Goal: Information Seeking & Learning: Learn about a topic

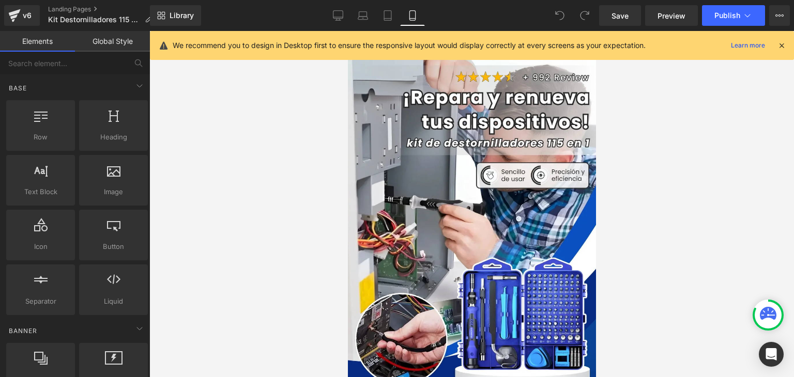
click at [780, 44] on icon at bounding box center [781, 45] width 9 height 9
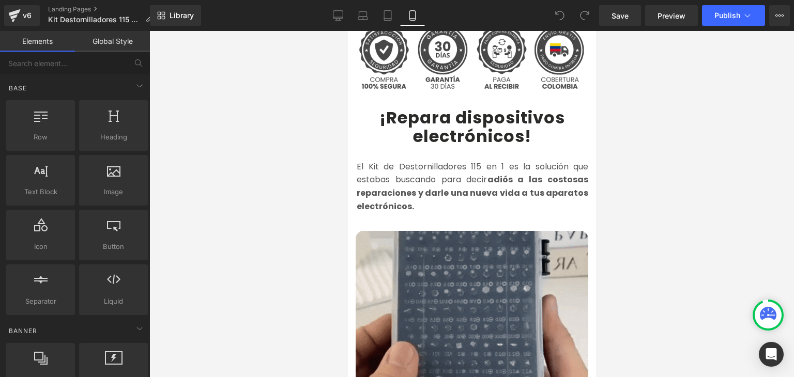
scroll to position [517, 0]
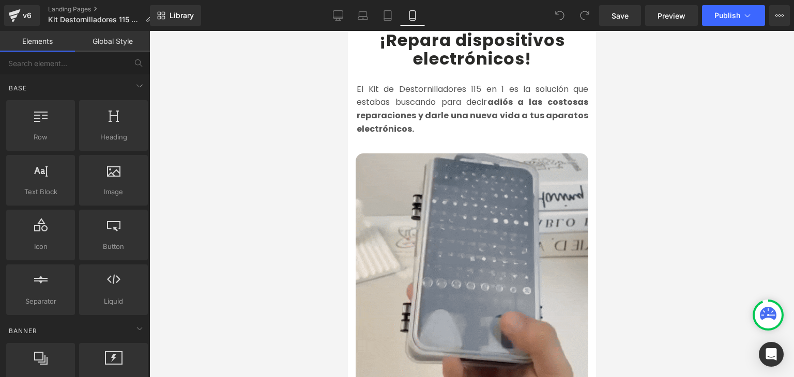
click at [453, 202] on img at bounding box center [471, 269] width 233 height 233
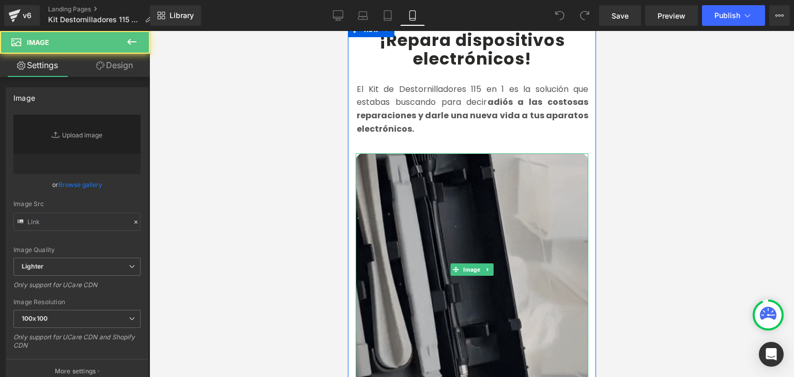
click at [473, 236] on img at bounding box center [471, 269] width 233 height 233
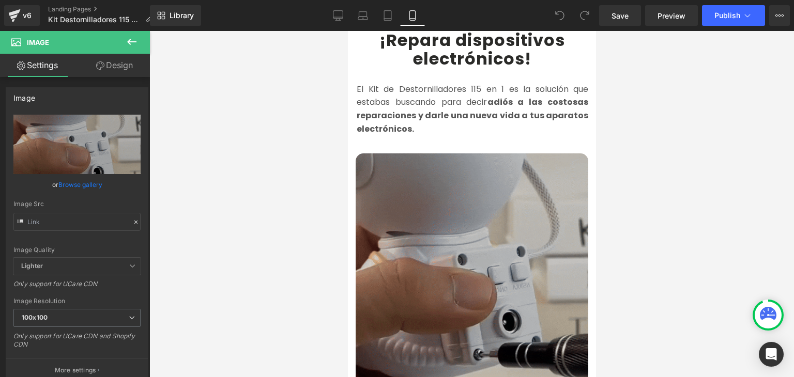
click at [464, 221] on img at bounding box center [471, 269] width 233 height 233
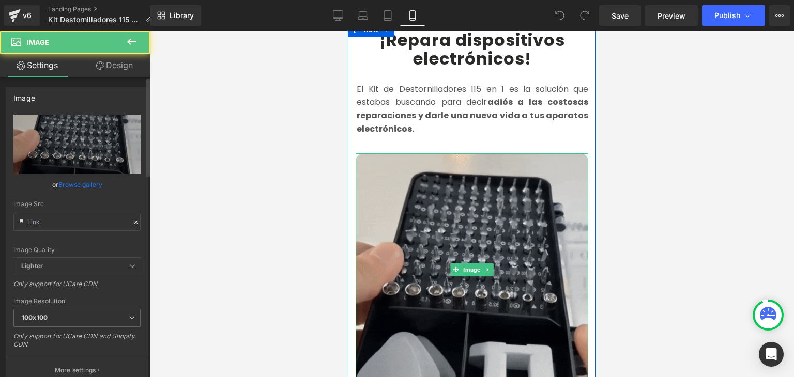
type input "[URL][DOMAIN_NAME]"
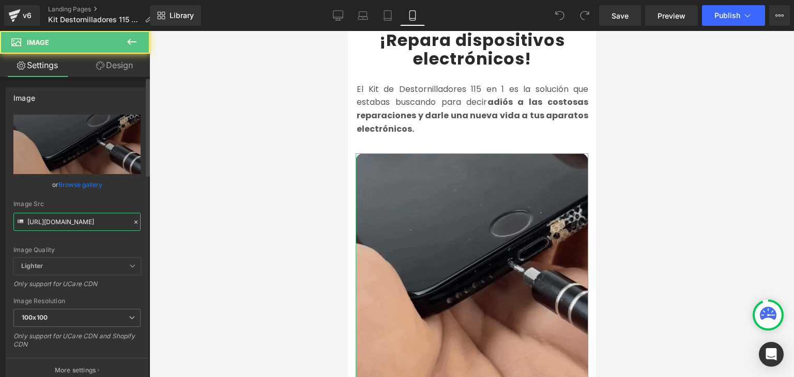
click at [66, 221] on input "[URL][DOMAIN_NAME]" at bounding box center [76, 222] width 127 height 18
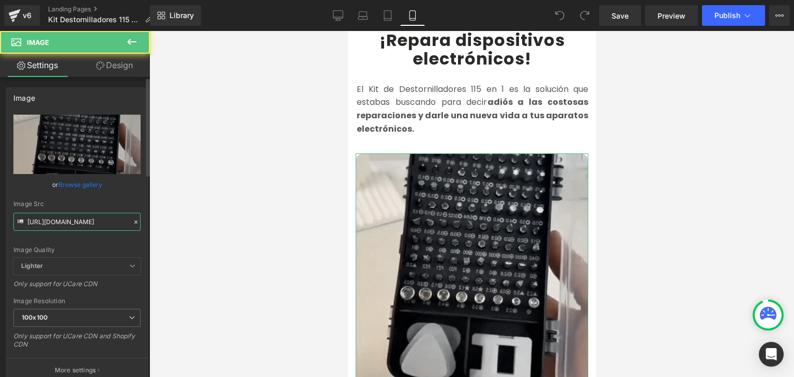
click at [69, 225] on input "[URL][DOMAIN_NAME]" at bounding box center [76, 222] width 127 height 18
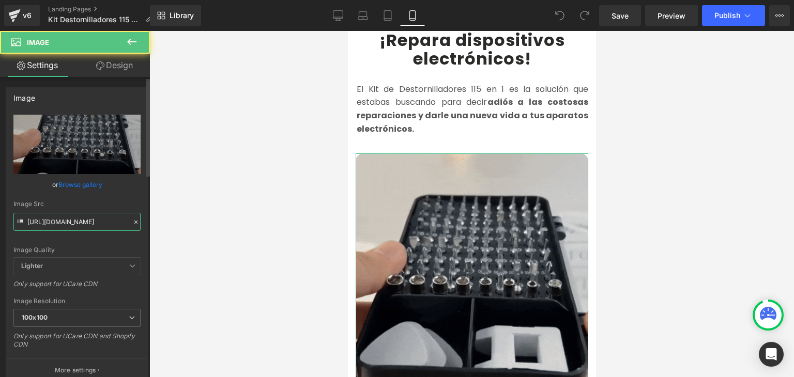
click at [69, 225] on input "[URL][DOMAIN_NAME]" at bounding box center [76, 222] width 127 height 18
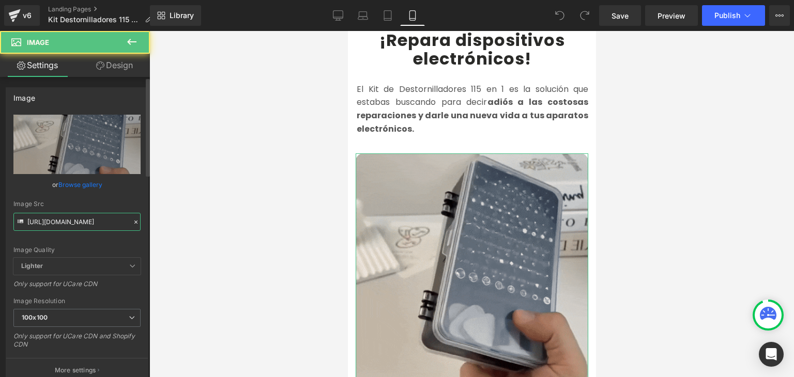
click at [69, 225] on input "[URL][DOMAIN_NAME]" at bounding box center [76, 222] width 127 height 18
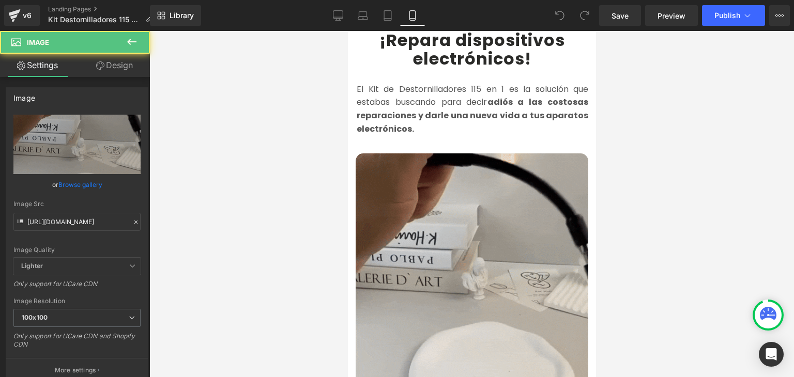
scroll to position [569, 0]
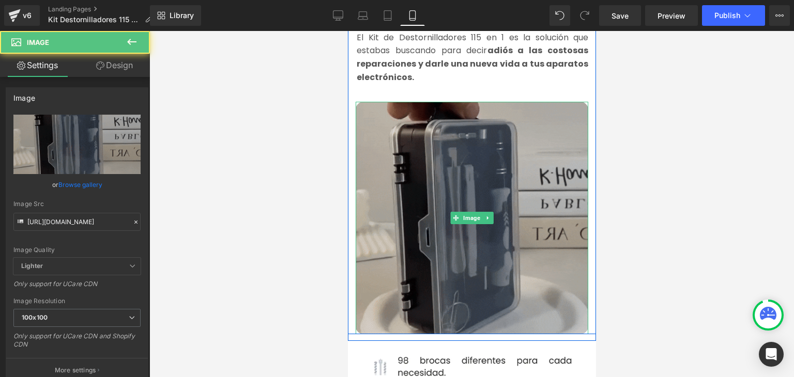
click at [461, 178] on img at bounding box center [471, 218] width 233 height 233
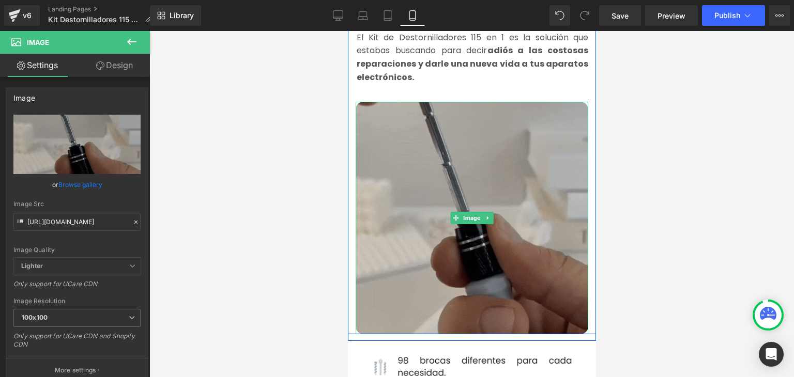
click at [519, 163] on img at bounding box center [471, 218] width 233 height 233
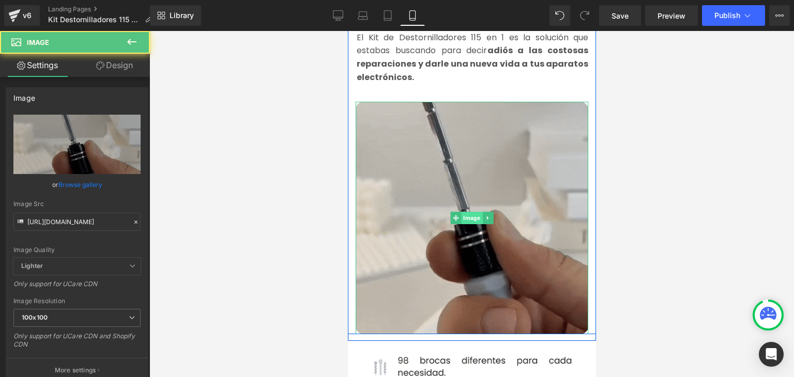
click at [465, 212] on span "Image" at bounding box center [470, 218] width 21 height 12
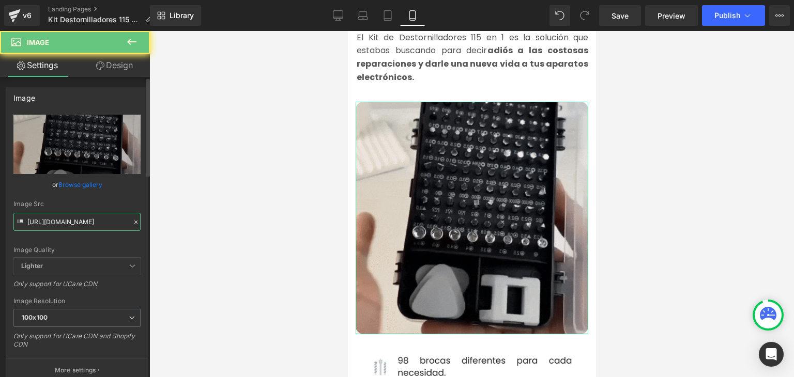
click at [109, 218] on input "[URL][DOMAIN_NAME]" at bounding box center [76, 222] width 127 height 18
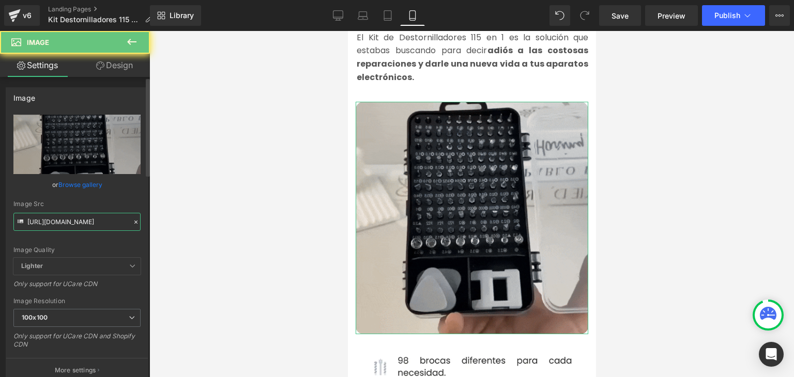
click at [87, 224] on input "[URL][DOMAIN_NAME]" at bounding box center [76, 222] width 127 height 18
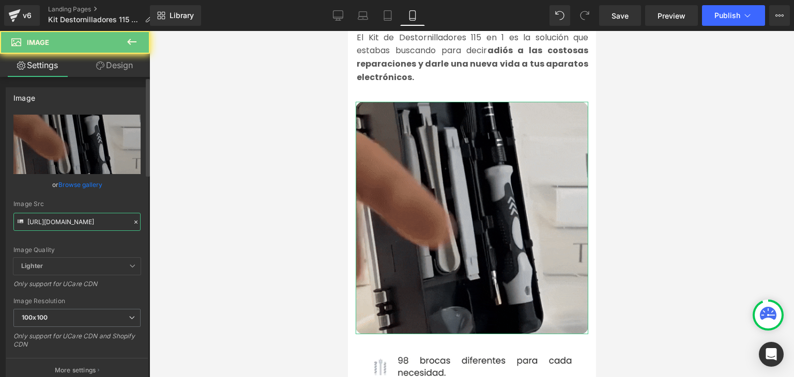
click at [87, 224] on input "[URL][DOMAIN_NAME]" at bounding box center [76, 222] width 127 height 18
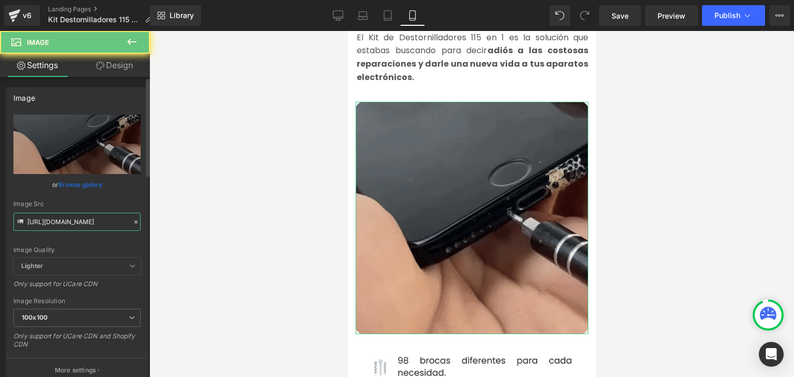
click at [87, 224] on input "[URL][DOMAIN_NAME]" at bounding box center [76, 222] width 127 height 18
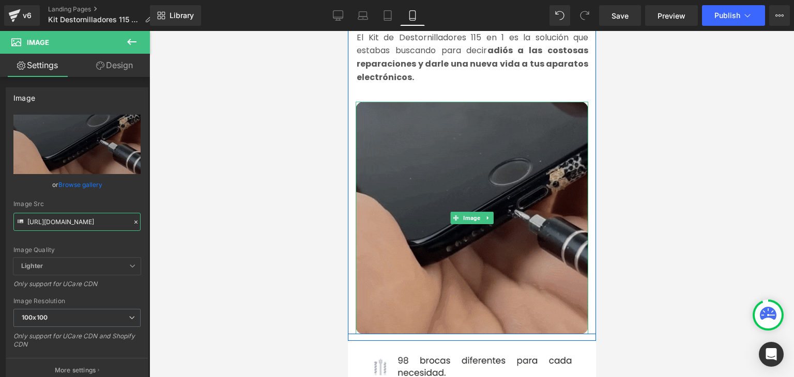
scroll to position [652, 0]
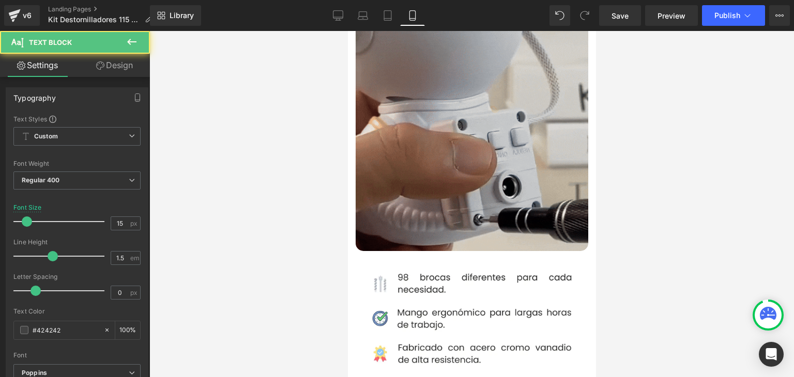
drag, startPoint x: 469, startPoint y: 294, endPoint x: 366, endPoint y: 273, distance: 104.4
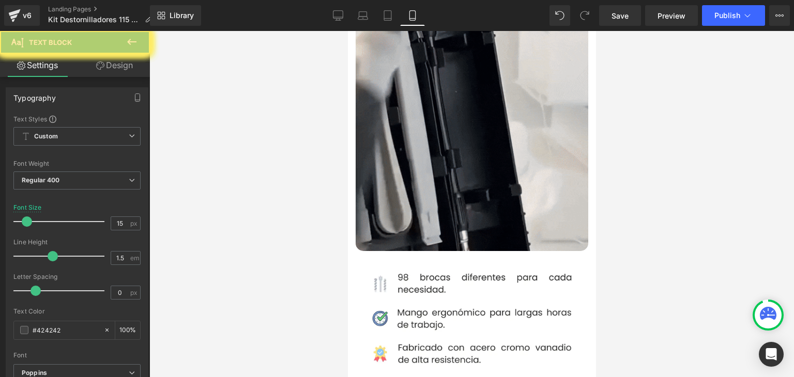
drag, startPoint x: 374, startPoint y: 241, endPoint x: 433, endPoint y: 31, distance: 217.9
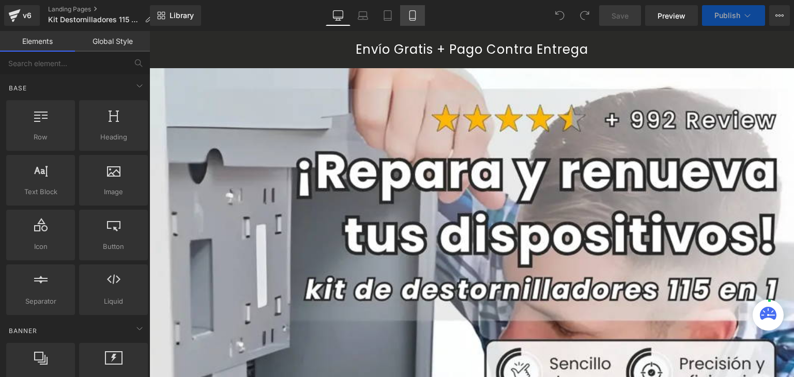
click at [410, 17] on icon at bounding box center [412, 15] width 10 height 10
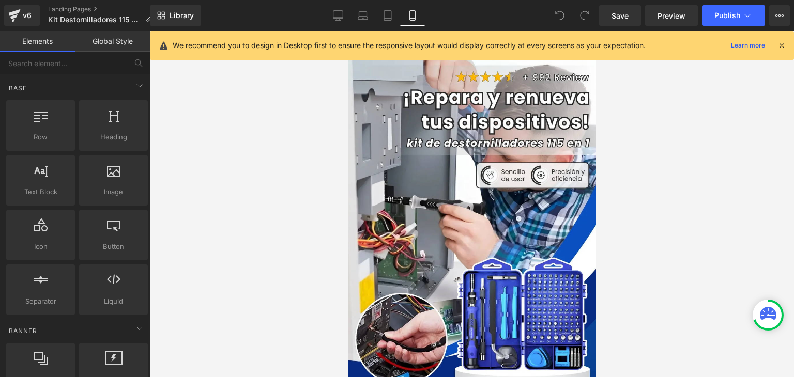
click at [778, 43] on icon at bounding box center [781, 45] width 9 height 9
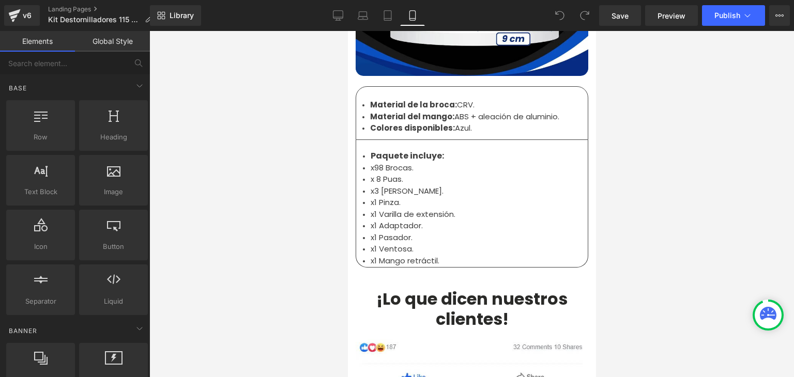
click at [393, 186] on li "x3 [PERSON_NAME]." at bounding box center [471, 192] width 203 height 12
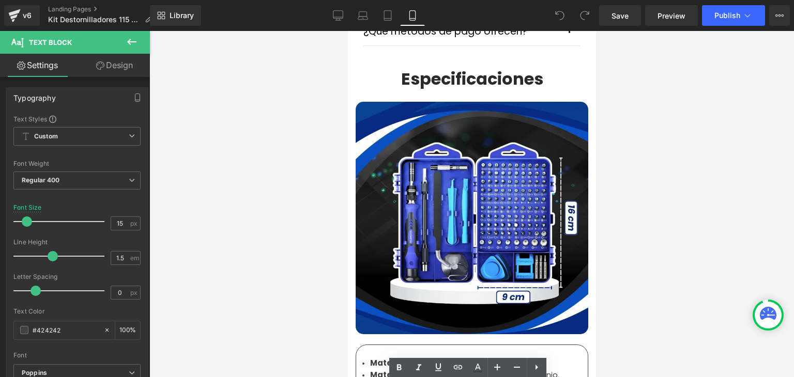
scroll to position [3463, 0]
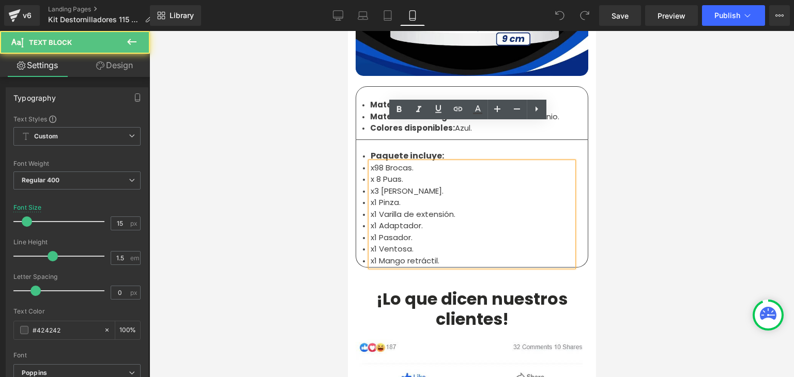
click at [381, 209] on li "x1 Varilla de extensión." at bounding box center [471, 215] width 203 height 12
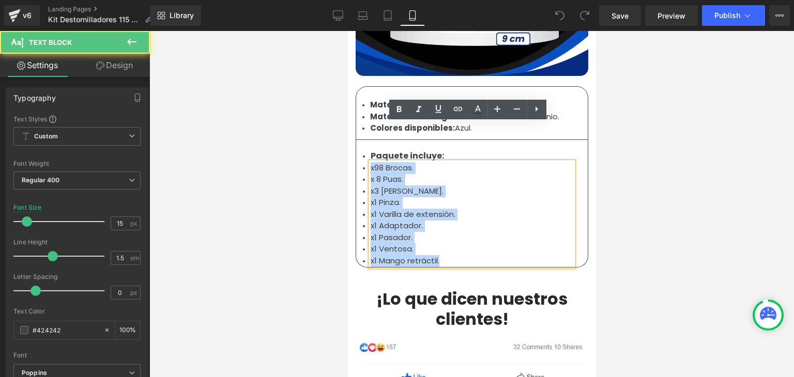
drag, startPoint x: 366, startPoint y: 126, endPoint x: 440, endPoint y: 224, distance: 122.5
click at [440, 224] on ul "x98 Brocas. x 8 Puas. x3 [PERSON_NAME]. x1 Pinza. x1 Varilla de extensión. x1 A…" at bounding box center [471, 214] width 203 height 105
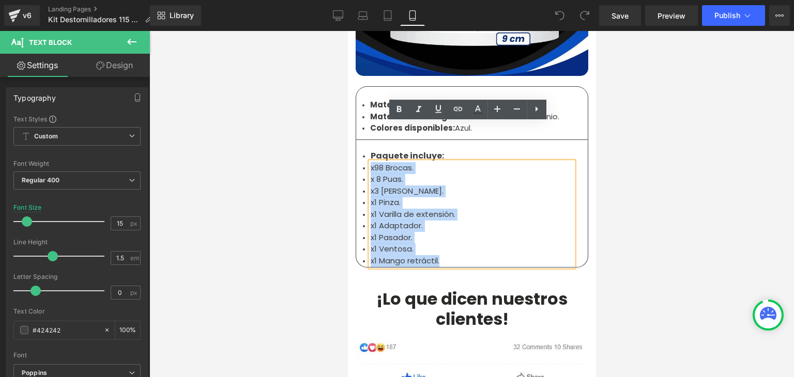
copy ul "x98 Brocas. x 8 Puas. x3 [PERSON_NAME]. x1 Pinza. x1 Varilla de extensión. x1 A…"
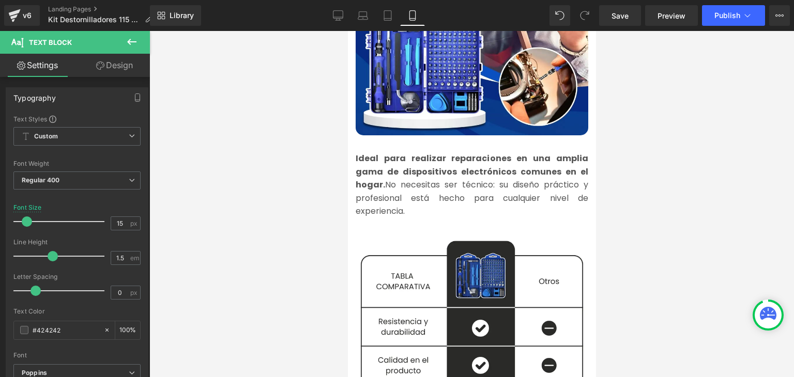
scroll to position [1034, 0]
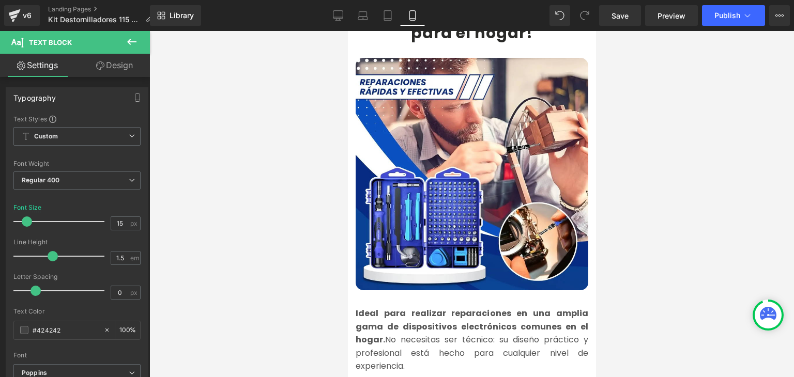
click at [439, 253] on img at bounding box center [471, 174] width 233 height 233
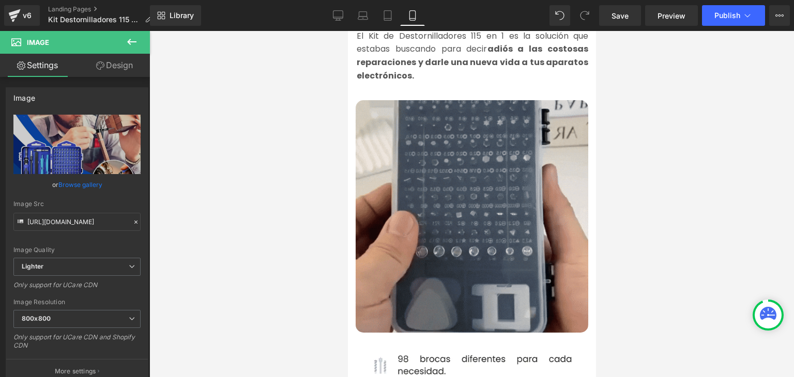
scroll to position [569, 0]
